Goal: Task Accomplishment & Management: Complete application form

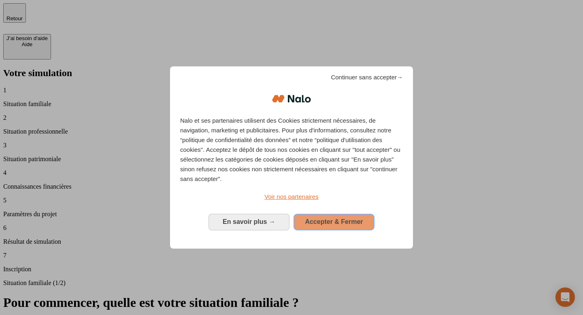
click at [332, 220] on span "Accepter & Fermer" at bounding box center [334, 221] width 58 height 7
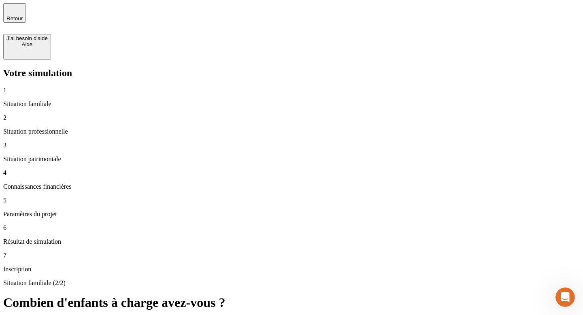
click at [11, 10] on icon "button" at bounding box center [15, 9] width 10 height 10
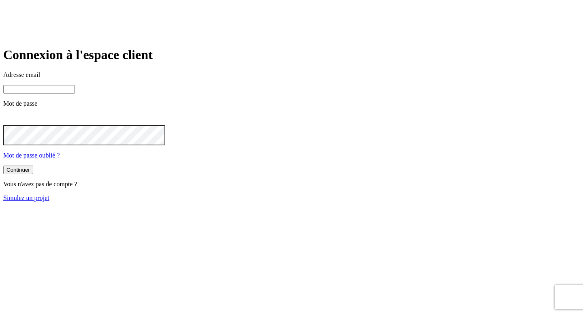
click at [75, 94] on input at bounding box center [39, 89] width 72 height 9
click at [49, 201] on link "Simulez un projet" at bounding box center [26, 197] width 46 height 7
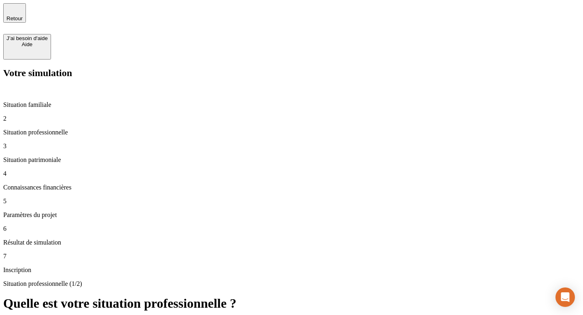
type input "60 000"
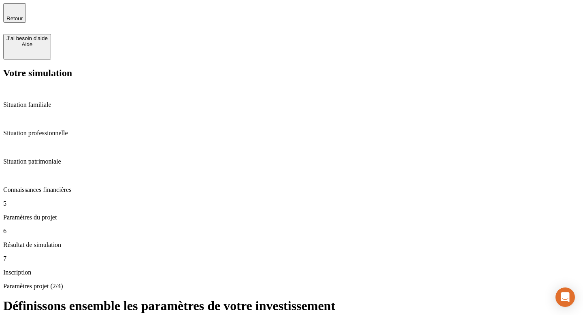
type input "8"
type input "20"
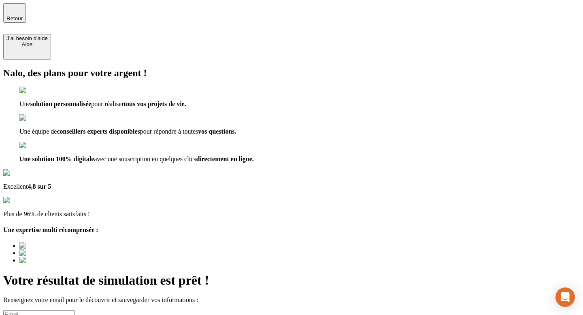
click at [75, 310] on input at bounding box center [39, 314] width 72 height 9
type input "esteltezst5@nalo.fr"
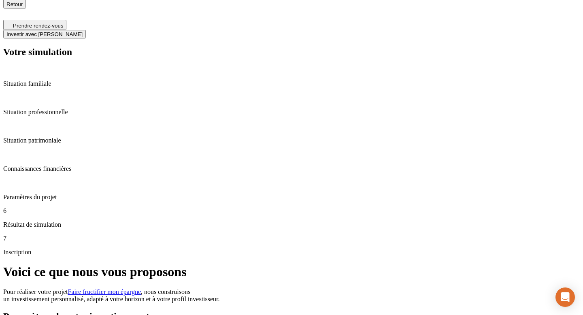
scroll to position [26, 0]
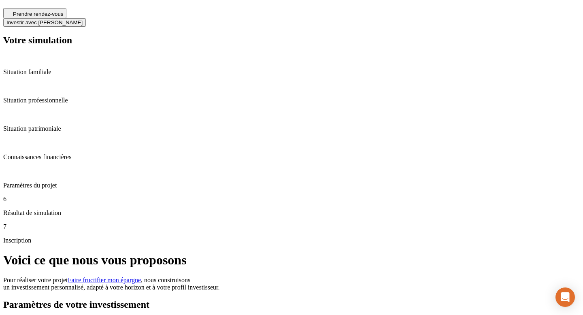
type input "0"
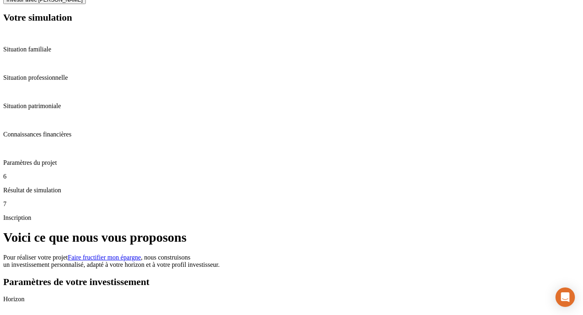
scroll to position [0, 0]
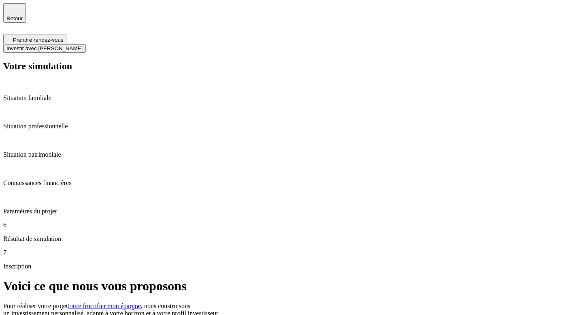
type input "06 33 64 18 11"
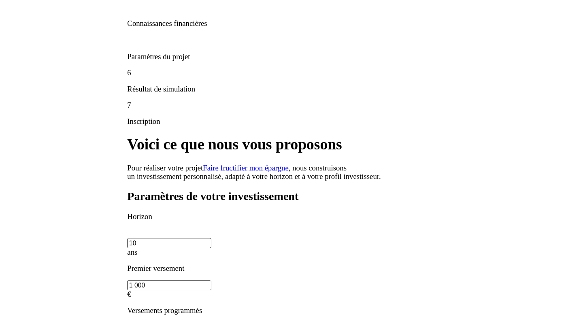
scroll to position [144, 0]
